Goal: Information Seeking & Learning: Learn about a topic

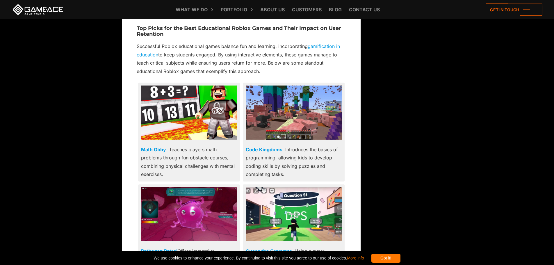
scroll to position [1095, 0]
click at [301, 85] on img at bounding box center [294, 112] width 96 height 54
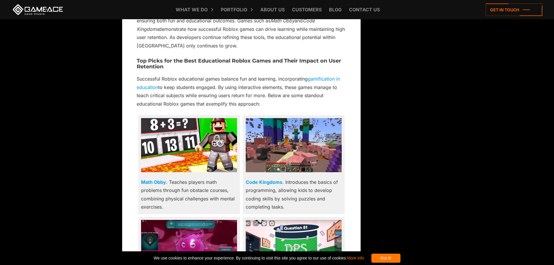
scroll to position [1062, 0]
click at [173, 118] on img at bounding box center [189, 145] width 96 height 54
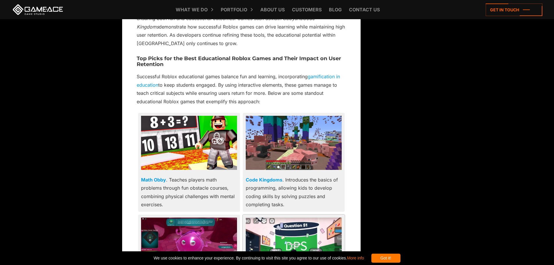
scroll to position [1063, 0]
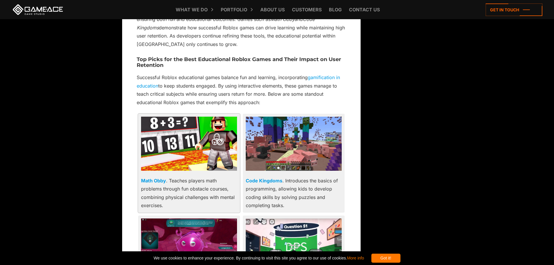
click at [171, 125] on img at bounding box center [189, 144] width 96 height 54
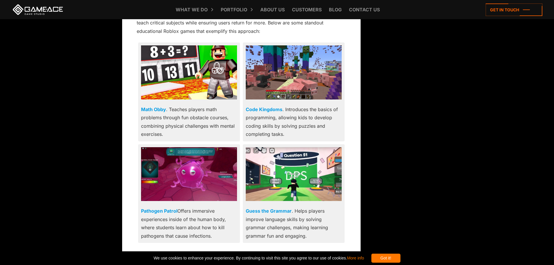
scroll to position [1134, 0]
click at [152, 107] on link "Math Obby" at bounding box center [153, 110] width 25 height 6
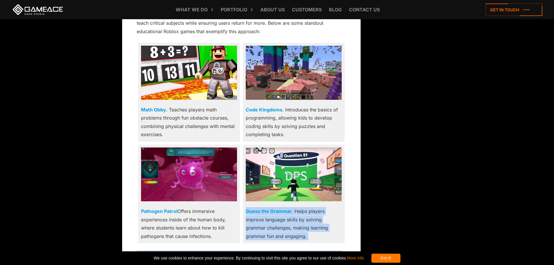
drag, startPoint x: 78, startPoint y: 12, endPoint x: 377, endPoint y: 170, distance: 338.1
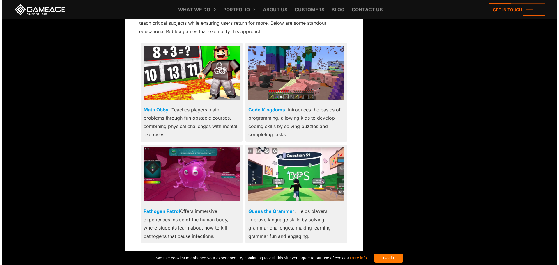
scroll to position [1137, 0]
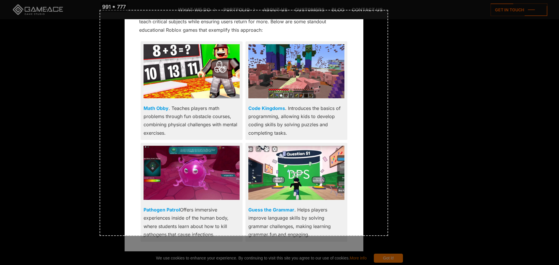
drag, startPoint x: 100, startPoint y: 10, endPoint x: 388, endPoint y: 236, distance: 366.4
click at [402, 228] on button "save" at bounding box center [398, 229] width 15 height 8
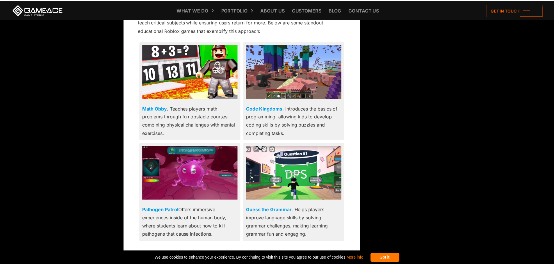
scroll to position [1136, 0]
